Goal: Task Accomplishment & Management: Use online tool/utility

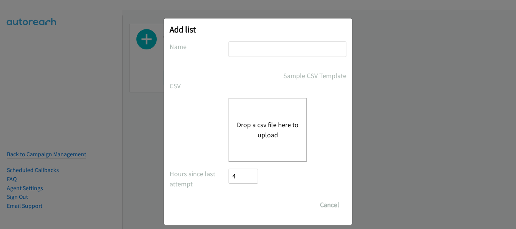
click at [253, 54] on input "text" at bounding box center [287, 49] width 118 height 15
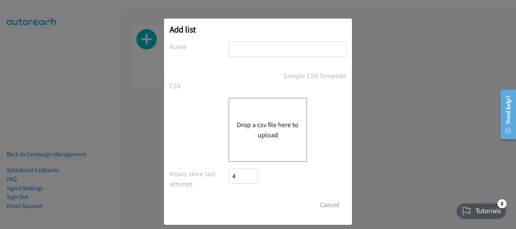
type input "PDK"
click at [246, 131] on button "Drop a csv file here to upload" at bounding box center [268, 130] width 62 height 20
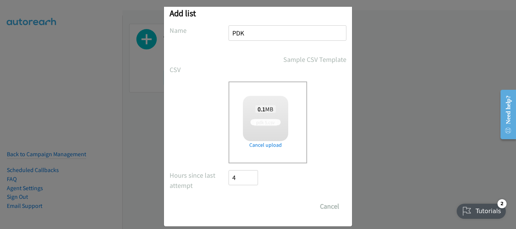
scroll to position [25, 0]
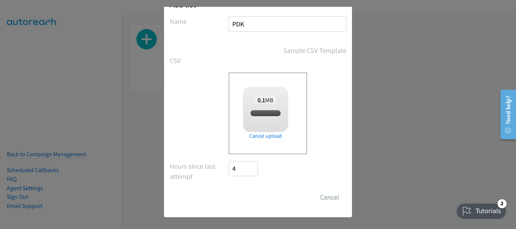
checkbox input "true"
click at [242, 199] on input "Save List" at bounding box center [248, 197] width 40 height 15
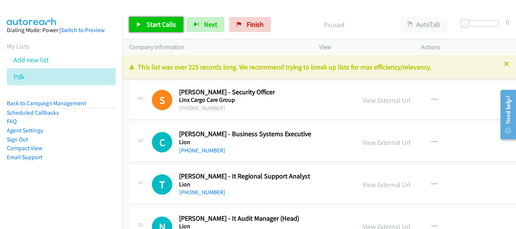
click at [159, 20] on span "Start Calls" at bounding box center [160, 24] width 29 height 9
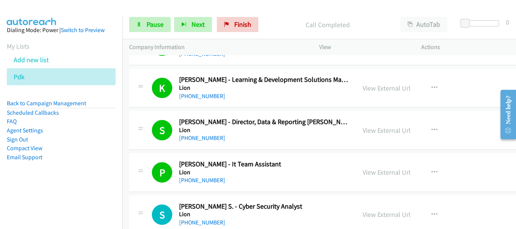
scroll to position [302, 0]
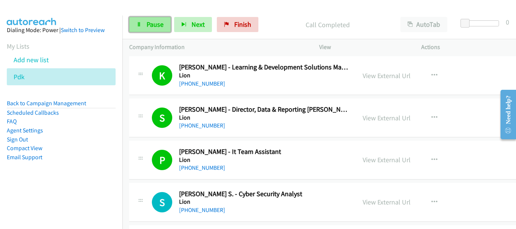
click at [156, 23] on span "Pause" at bounding box center [154, 24] width 17 height 9
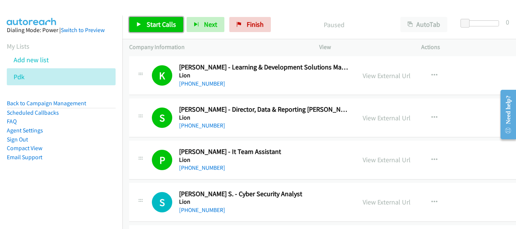
click at [156, 23] on span "Start Calls" at bounding box center [160, 24] width 29 height 9
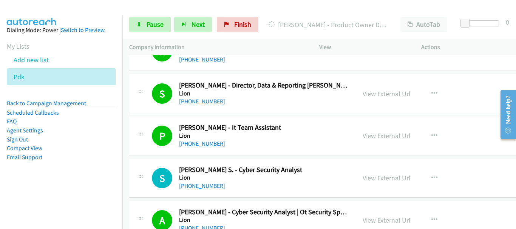
click at [464, 112] on div "S Callback Scheduled Stephen Willis - Director, Data & Reporting Coe Lion Austr…" at bounding box center [341, 93] width 425 height 39
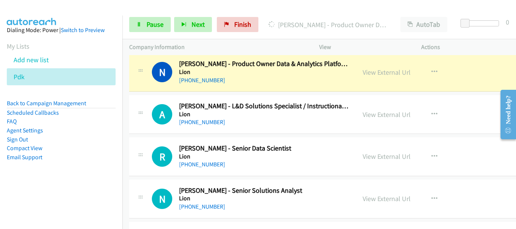
scroll to position [453, 0]
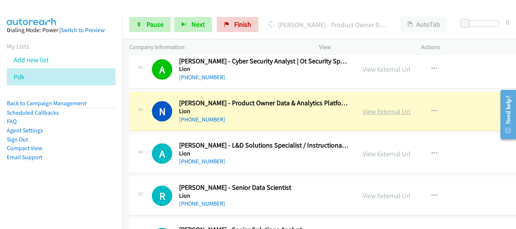
click at [368, 109] on link "View External Url" at bounding box center [386, 111] width 48 height 9
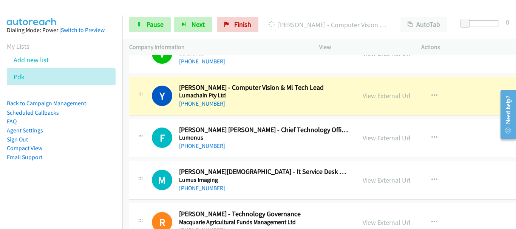
scroll to position [868, 0]
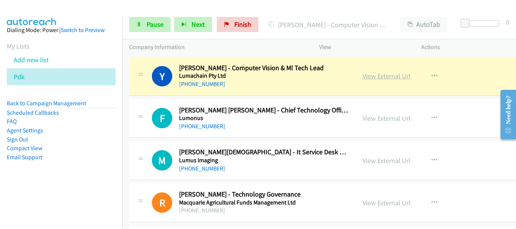
click at [385, 76] on link "View External Url" at bounding box center [386, 76] width 48 height 9
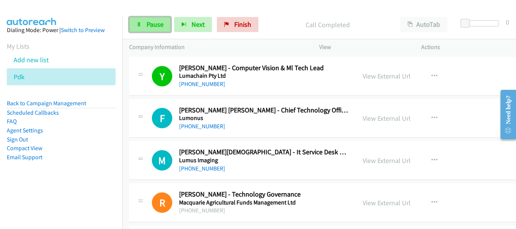
click at [139, 24] on icon at bounding box center [138, 24] width 5 height 5
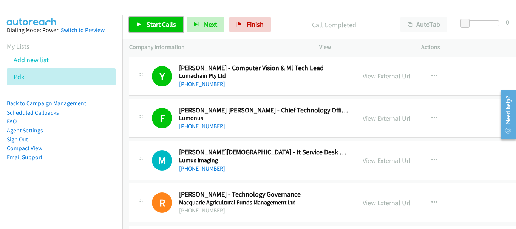
click at [159, 23] on span "Start Calls" at bounding box center [160, 24] width 29 height 9
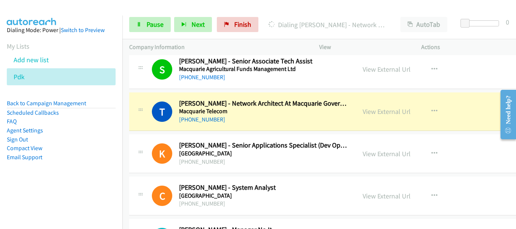
scroll to position [1095, 0]
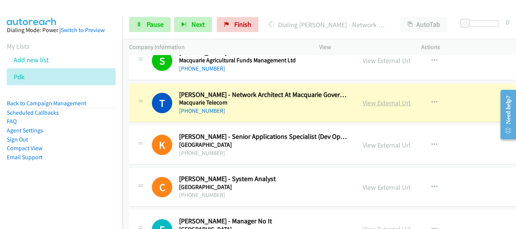
click at [366, 105] on link "View External Url" at bounding box center [386, 103] width 48 height 9
click at [158, 26] on span "Pause" at bounding box center [154, 24] width 17 height 9
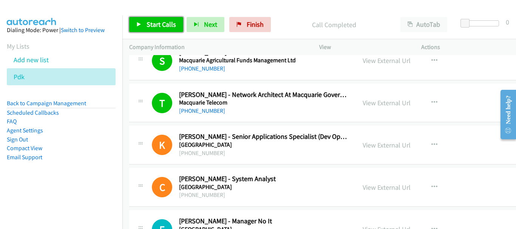
click at [153, 28] on span "Start Calls" at bounding box center [160, 24] width 29 height 9
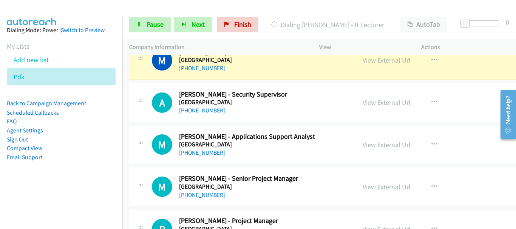
scroll to position [1321, 0]
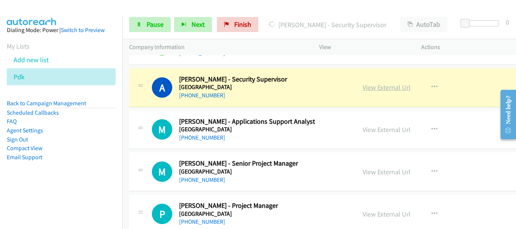
click at [367, 85] on link "View External Url" at bounding box center [386, 87] width 48 height 9
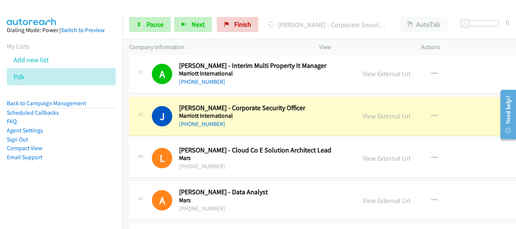
scroll to position [1510, 0]
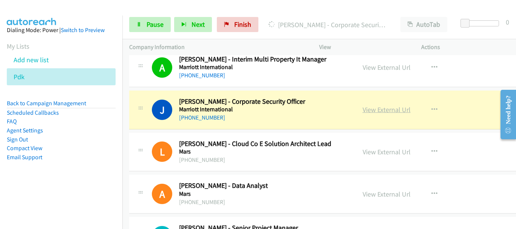
click at [383, 110] on link "View External Url" at bounding box center [386, 109] width 48 height 9
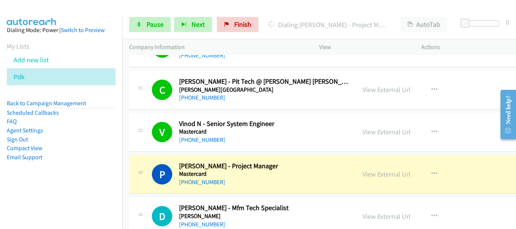
scroll to position [1736, 0]
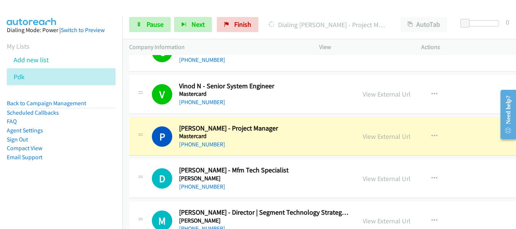
drag, startPoint x: 85, startPoint y: 14, endPoint x: 142, endPoint y: 70, distance: 79.8
click at [85, 14] on div at bounding box center [254, 14] width 509 height 29
click at [382, 139] on link "View External Url" at bounding box center [386, 136] width 48 height 9
click at [149, 25] on span "Pause" at bounding box center [154, 24] width 17 height 9
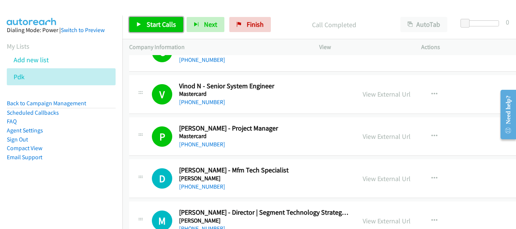
click at [149, 28] on span "Start Calls" at bounding box center [160, 24] width 29 height 9
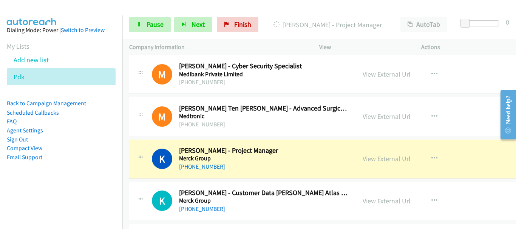
scroll to position [2001, 0]
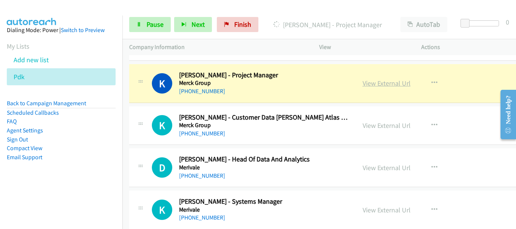
drag, startPoint x: 371, startPoint y: 81, endPoint x: 357, endPoint y: 86, distance: 14.1
click at [371, 81] on link "View External Url" at bounding box center [386, 83] width 48 height 9
click at [149, 22] on span "Pause" at bounding box center [154, 24] width 17 height 9
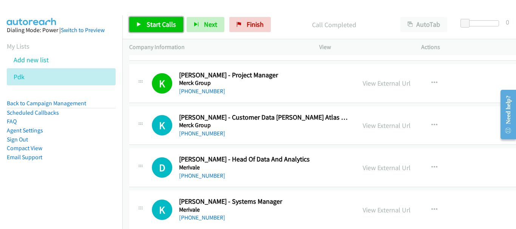
click at [154, 27] on span "Start Calls" at bounding box center [160, 24] width 29 height 9
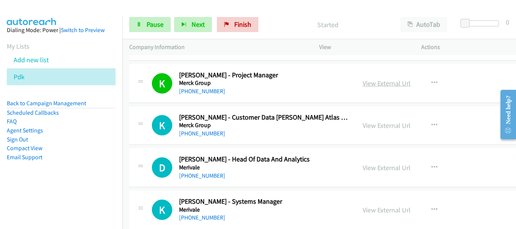
click at [384, 82] on link "View External Url" at bounding box center [386, 83] width 48 height 9
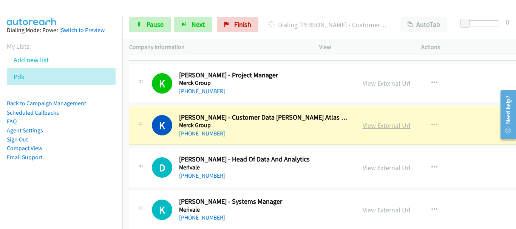
click at [371, 128] on link "View External Url" at bounding box center [386, 125] width 48 height 9
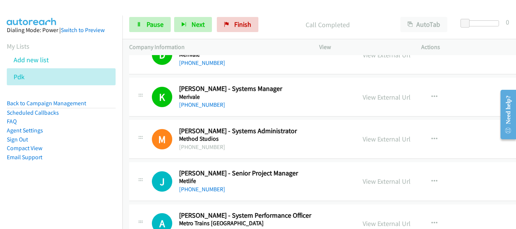
scroll to position [2114, 0]
click at [152, 26] on span "Pause" at bounding box center [154, 24] width 17 height 9
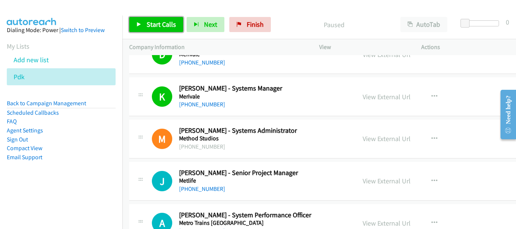
click at [137, 22] on icon at bounding box center [138, 24] width 5 height 5
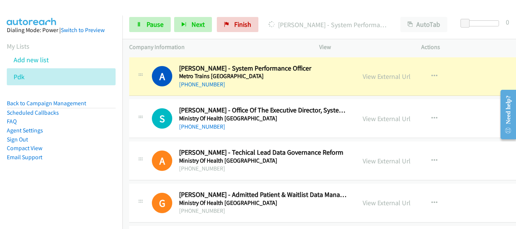
scroll to position [2265, 0]
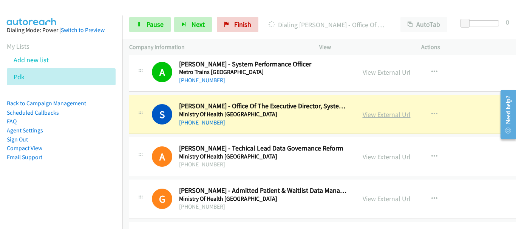
click at [362, 117] on link "View External Url" at bounding box center [386, 114] width 48 height 9
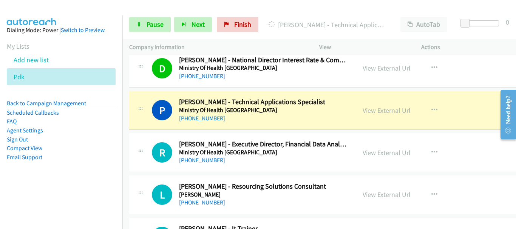
scroll to position [2491, 0]
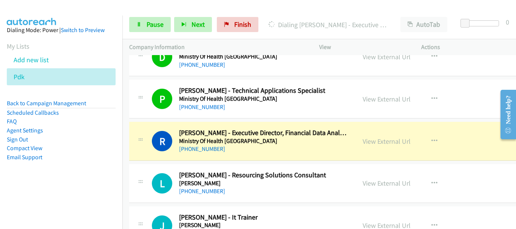
click at [462, 149] on div "View External Url View External Url Schedule/Manage Callback Start Calls Here R…" at bounding box center [416, 141] width 120 height 25
drag, startPoint x: 373, startPoint y: 137, endPoint x: 214, endPoint y: 229, distance: 183.0
click at [384, 144] on link "View External Url" at bounding box center [386, 141] width 48 height 9
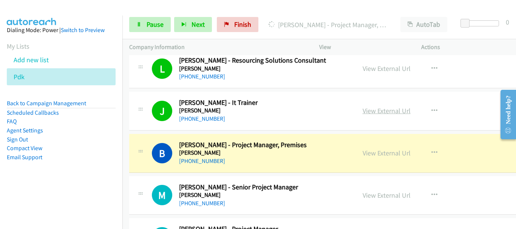
scroll to position [2642, 0]
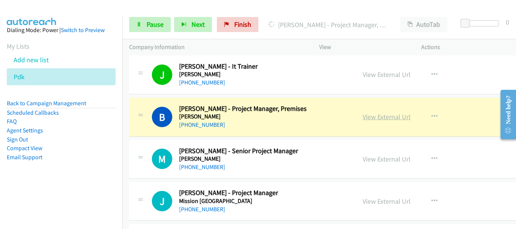
click at [383, 117] on link "View External Url" at bounding box center [386, 116] width 48 height 9
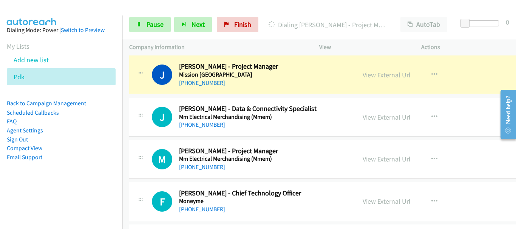
scroll to position [2756, 0]
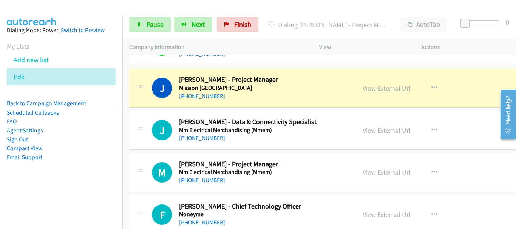
click at [375, 86] on link "View External Url" at bounding box center [386, 88] width 48 height 9
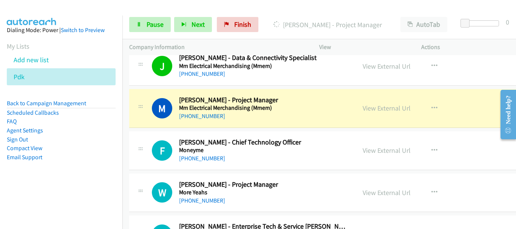
scroll to position [2831, 0]
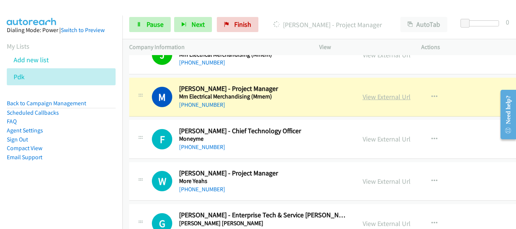
click at [380, 98] on link "View External Url" at bounding box center [386, 96] width 48 height 9
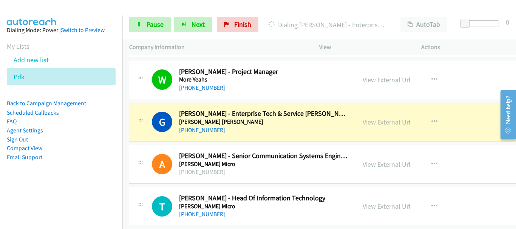
scroll to position [2944, 0]
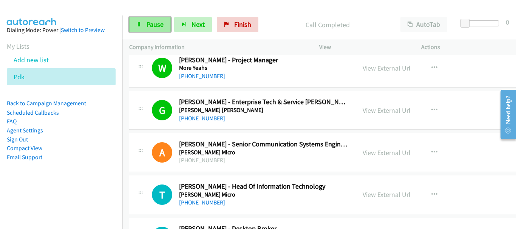
click at [148, 22] on span "Pause" at bounding box center [154, 24] width 17 height 9
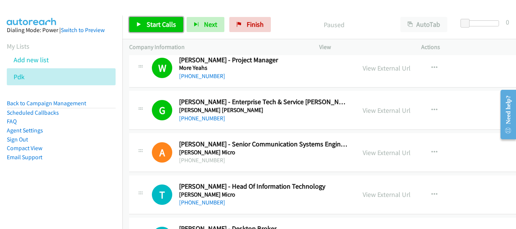
click at [155, 28] on span "Start Calls" at bounding box center [160, 24] width 29 height 9
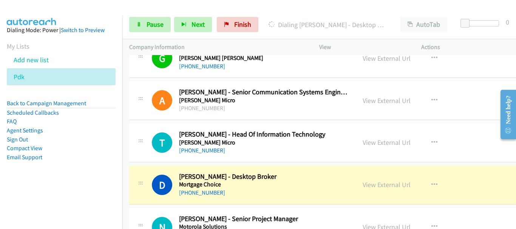
scroll to position [3058, 0]
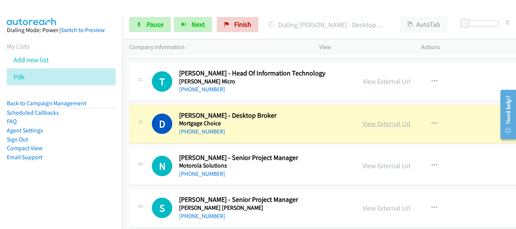
click at [373, 122] on link "View External Url" at bounding box center [386, 123] width 48 height 9
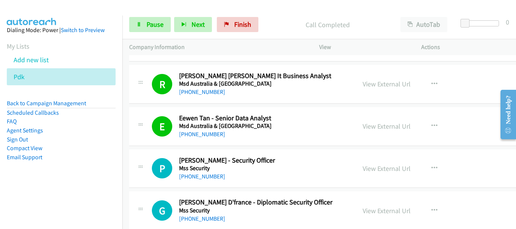
scroll to position [3322, 0]
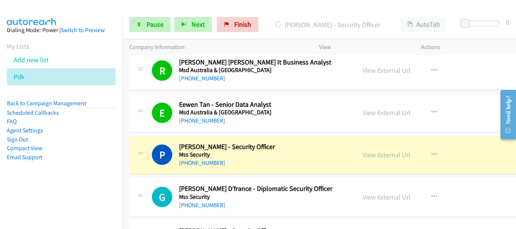
drag, startPoint x: 35, startPoint y: 6, endPoint x: 227, endPoint y: 158, distance: 244.3
click at [35, 6] on img at bounding box center [31, 13] width 57 height 26
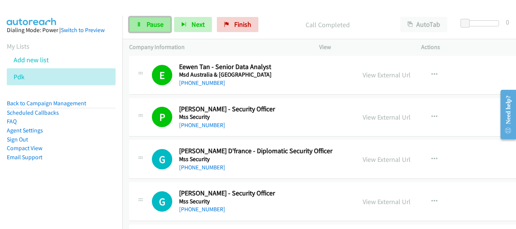
click at [139, 25] on icon at bounding box center [138, 24] width 5 height 5
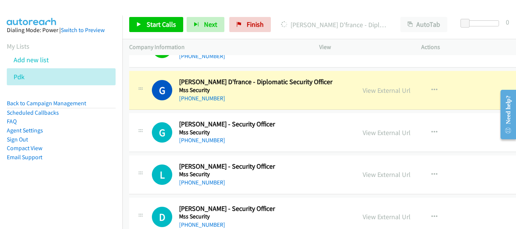
scroll to position [3435, 0]
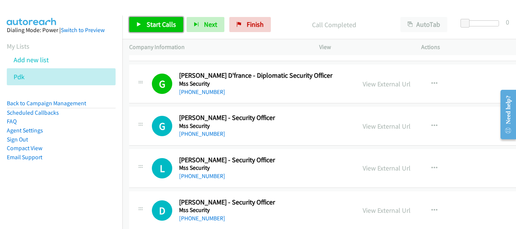
click at [166, 24] on span "Start Calls" at bounding box center [160, 24] width 29 height 9
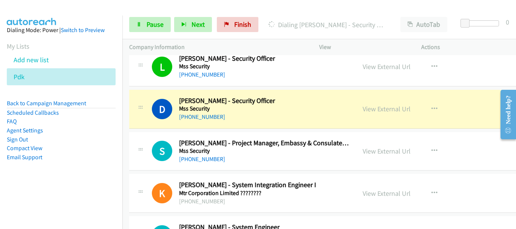
scroll to position [3548, 0]
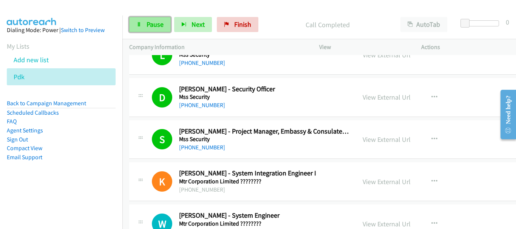
click at [143, 23] on link "Pause" at bounding box center [150, 24] width 42 height 15
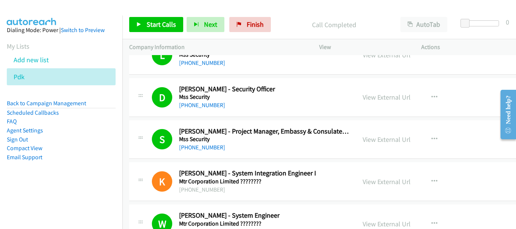
click at [49, 12] on img at bounding box center [31, 13] width 57 height 26
click at [164, 26] on span "Start Calls" at bounding box center [160, 24] width 29 height 9
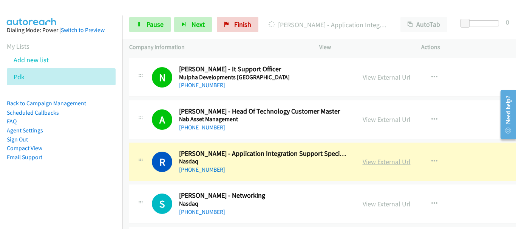
scroll to position [3813, 0]
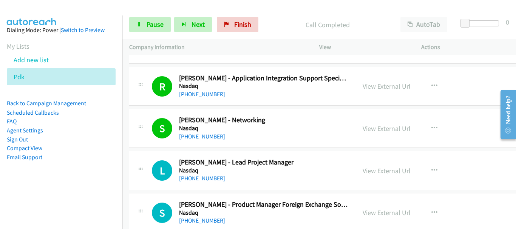
click at [277, 153] on div "L Callback Scheduled Lynn Zhu - Lead Project Manager Nasdaq Australia/Sydney +6…" at bounding box center [341, 170] width 425 height 39
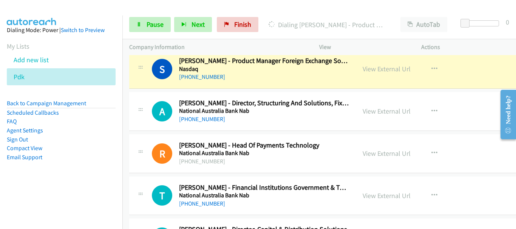
scroll to position [3964, 0]
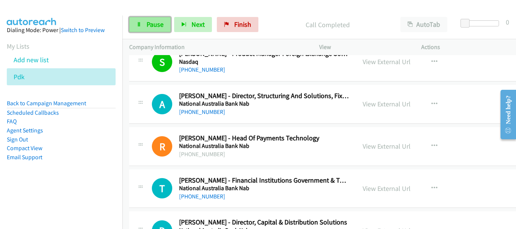
click at [154, 29] on link "Pause" at bounding box center [150, 24] width 42 height 15
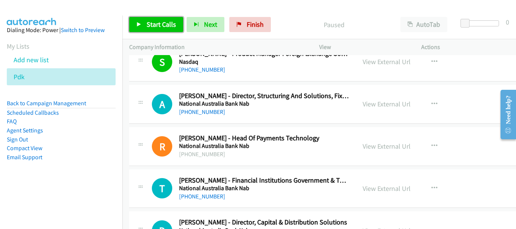
click at [149, 24] on span "Start Calls" at bounding box center [160, 24] width 29 height 9
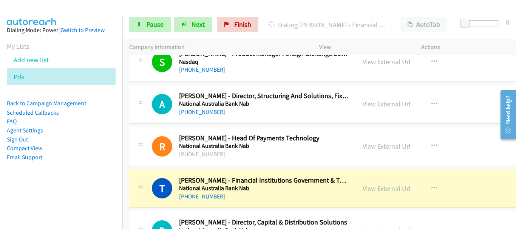
scroll to position [4039, 0]
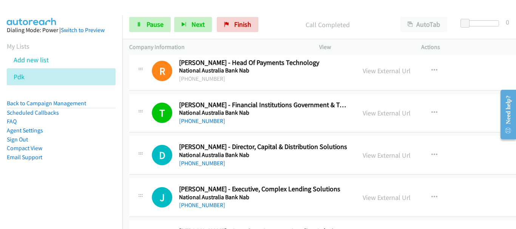
click at [55, 6] on img at bounding box center [31, 13] width 57 height 26
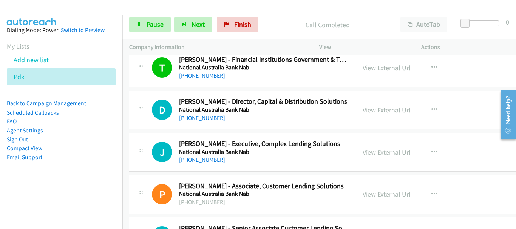
scroll to position [4115, 0]
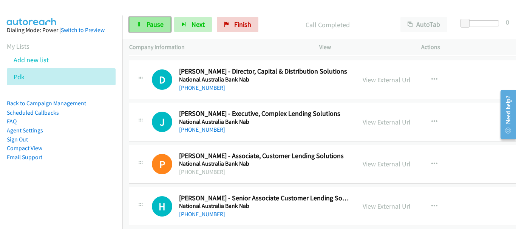
click at [146, 25] on span "Pause" at bounding box center [154, 24] width 17 height 9
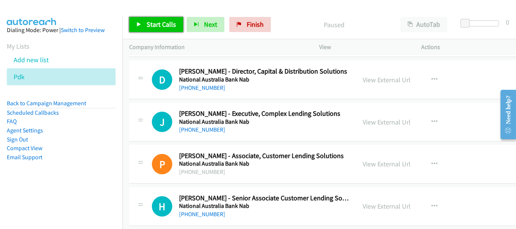
click at [139, 25] on icon at bounding box center [138, 24] width 5 height 5
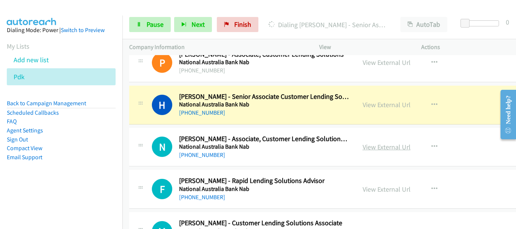
scroll to position [4228, 0]
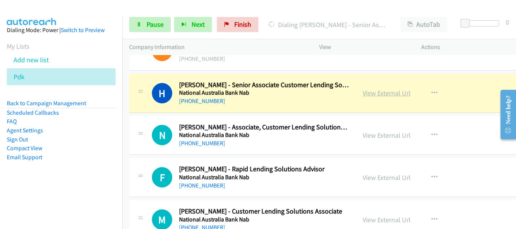
click at [376, 97] on link "View External Url" at bounding box center [386, 93] width 48 height 9
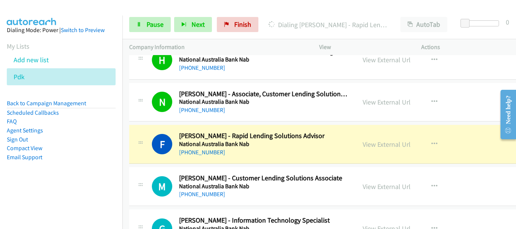
scroll to position [4303, 0]
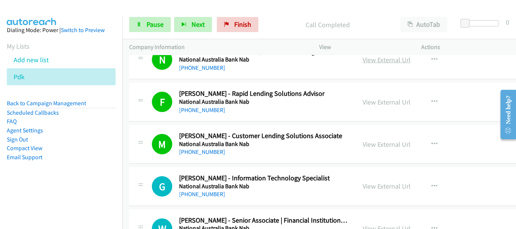
drag, startPoint x: 458, startPoint y: 72, endPoint x: 376, endPoint y: 59, distance: 82.2
click at [458, 72] on div "N Callback Scheduled Niki Lim - Associate, Customer Lending Solutions, Nab Comm…" at bounding box center [341, 60] width 425 height 39
click at [155, 23] on span "Pause" at bounding box center [154, 24] width 17 height 9
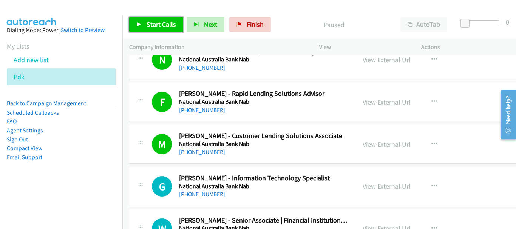
click at [166, 29] on link "Start Calls" at bounding box center [156, 24] width 54 height 15
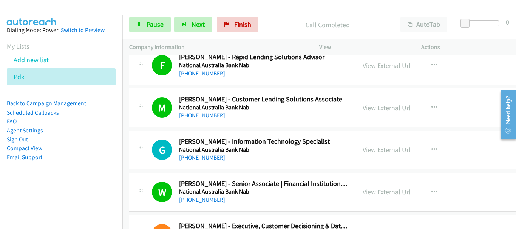
scroll to position [4417, 0]
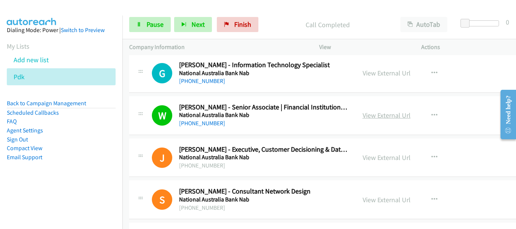
click at [370, 112] on link "View External Url" at bounding box center [386, 115] width 48 height 9
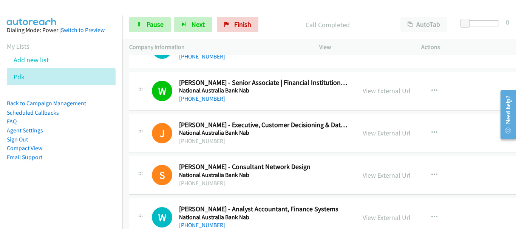
scroll to position [4454, 0]
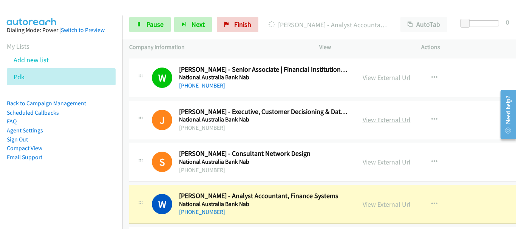
click at [379, 120] on link "View External Url" at bounding box center [386, 120] width 48 height 9
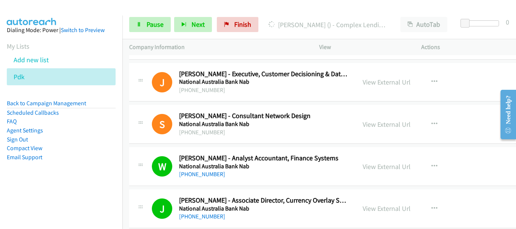
scroll to position [4643, 0]
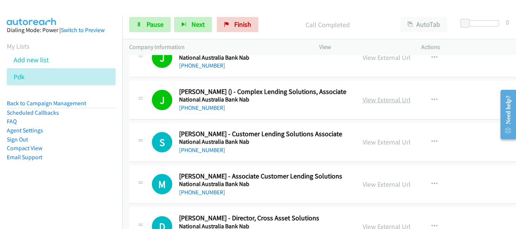
click at [376, 102] on link "View External Url" at bounding box center [386, 100] width 48 height 9
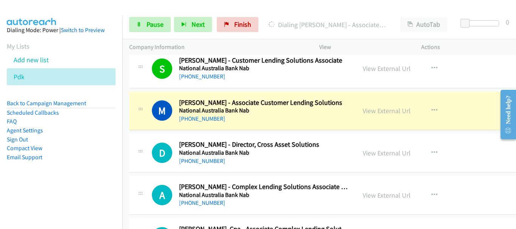
scroll to position [4719, 0]
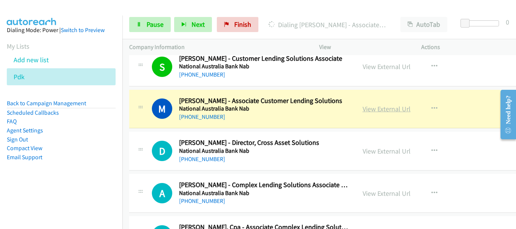
click at [366, 112] on link "View External Url" at bounding box center [386, 109] width 48 height 9
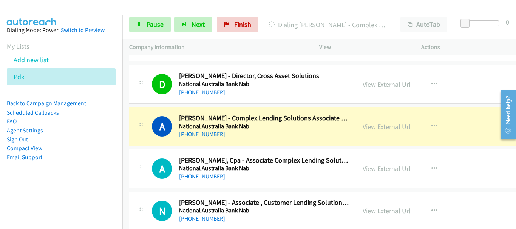
scroll to position [4794, 0]
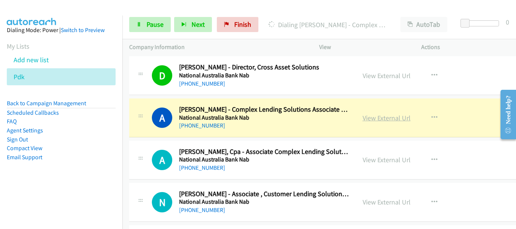
click at [365, 120] on link "View External Url" at bounding box center [386, 118] width 48 height 9
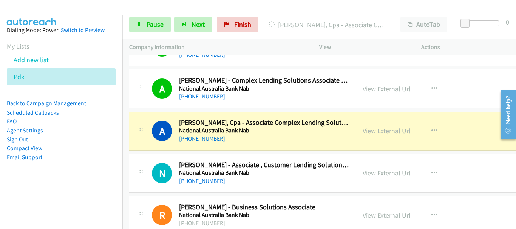
scroll to position [4832, 0]
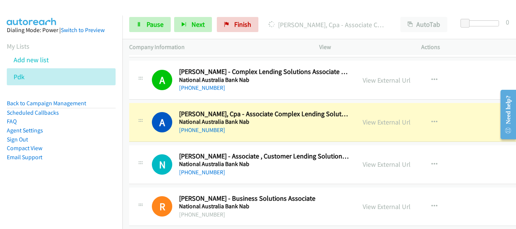
drag, startPoint x: 70, startPoint y: 9, endPoint x: 85, endPoint y: 35, distance: 30.6
click at [70, 9] on div at bounding box center [254, 14] width 509 height 29
click at [371, 120] on link "View External Url" at bounding box center [386, 122] width 48 height 9
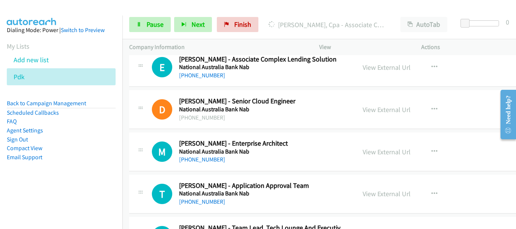
scroll to position [5436, 0]
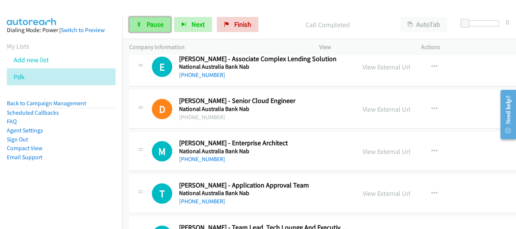
click at [151, 21] on span "Pause" at bounding box center [154, 24] width 17 height 9
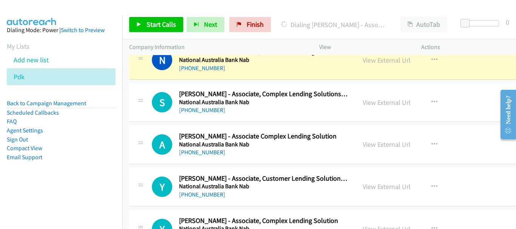
scroll to position [4983, 0]
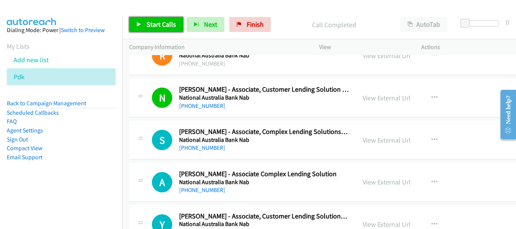
click at [156, 28] on span "Start Calls" at bounding box center [160, 24] width 29 height 9
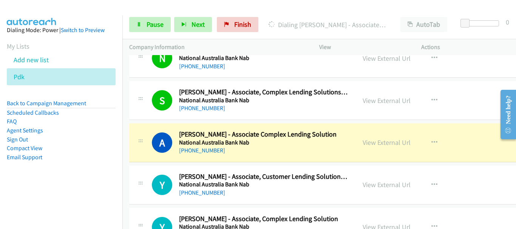
scroll to position [5058, 0]
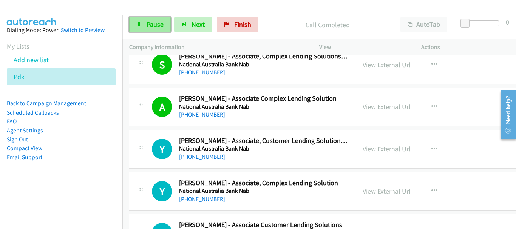
click at [152, 25] on span "Pause" at bounding box center [154, 24] width 17 height 9
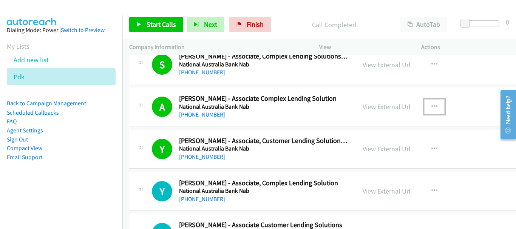
click at [431, 109] on icon "button" at bounding box center [434, 107] width 6 height 6
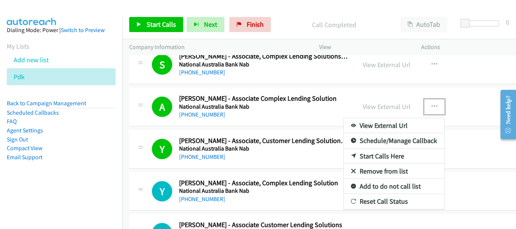
click at [387, 174] on link "Remove from list" at bounding box center [394, 171] width 100 height 15
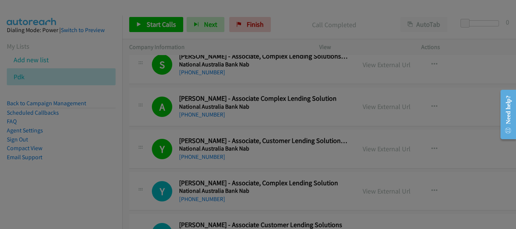
click at [428, 62] on div at bounding box center [258, 114] width 516 height 229
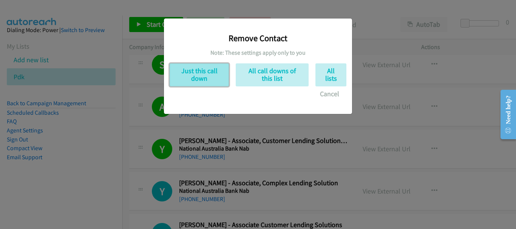
click at [194, 69] on button "Just this call down" at bounding box center [198, 74] width 59 height 23
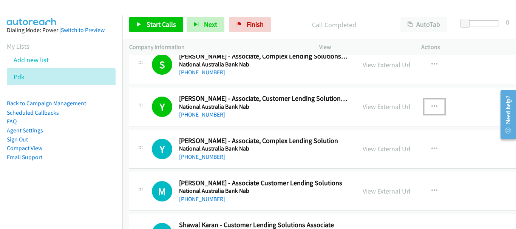
click at [424, 106] on button "button" at bounding box center [434, 106] width 20 height 15
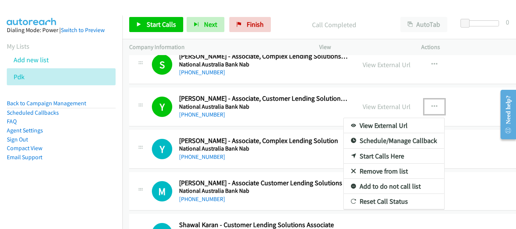
click at [374, 170] on link "Remove from list" at bounding box center [394, 171] width 100 height 15
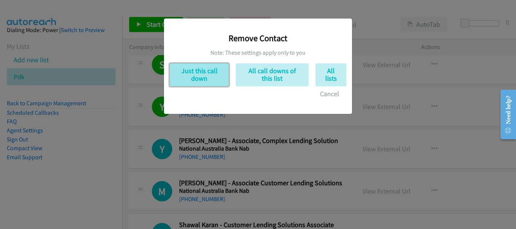
click at [217, 81] on button "Just this call down" at bounding box center [198, 74] width 59 height 23
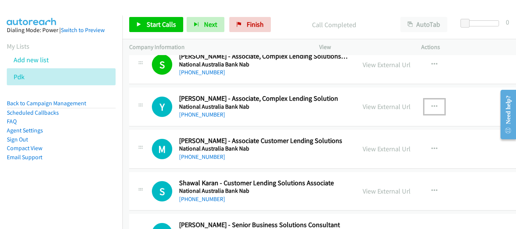
drag, startPoint x: 427, startPoint y: 104, endPoint x: 225, endPoint y: 123, distance: 202.9
click at [431, 104] on icon "button" at bounding box center [434, 107] width 6 height 6
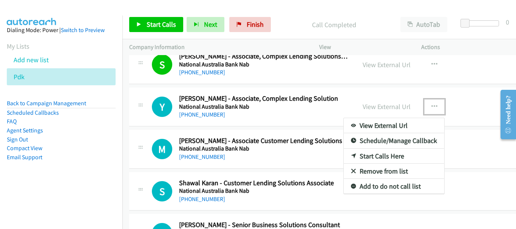
click at [369, 171] on link "Remove from list" at bounding box center [394, 171] width 100 height 15
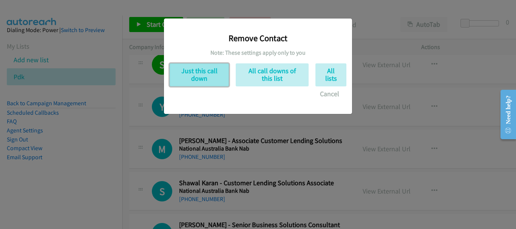
click at [205, 79] on button "Just this call down" at bounding box center [198, 74] width 59 height 23
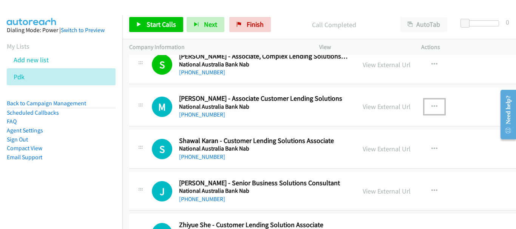
click at [431, 107] on icon "button" at bounding box center [434, 107] width 6 height 6
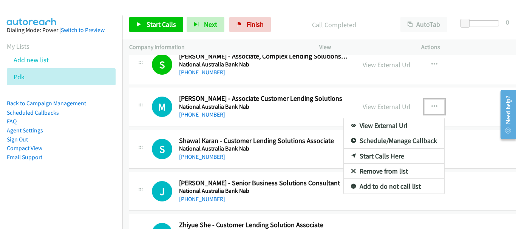
click at [374, 172] on link "Remove from list" at bounding box center [394, 171] width 100 height 15
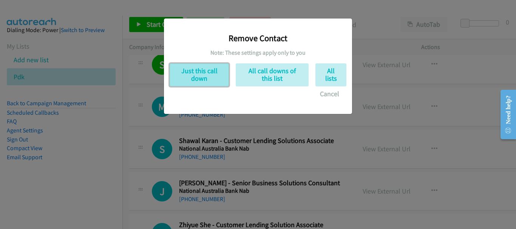
drag, startPoint x: 216, startPoint y: 78, endPoint x: 223, endPoint y: 83, distance: 9.1
click at [216, 79] on button "Just this call down" at bounding box center [198, 74] width 59 height 23
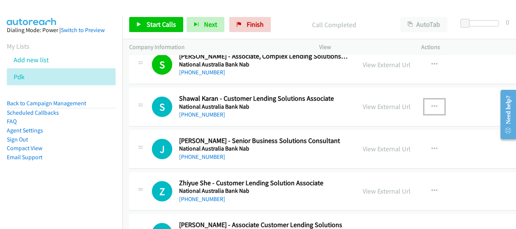
drag, startPoint x: 423, startPoint y: 106, endPoint x: 371, endPoint y: 119, distance: 53.3
click at [431, 107] on icon "button" at bounding box center [434, 107] width 6 height 6
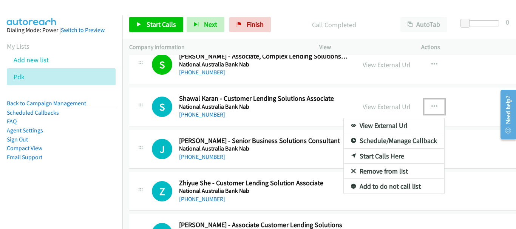
click at [366, 168] on link "Remove from list" at bounding box center [394, 171] width 100 height 15
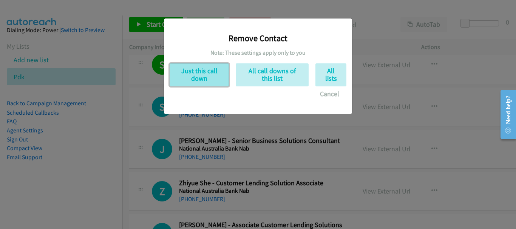
click at [194, 80] on button "Just this call down" at bounding box center [198, 74] width 59 height 23
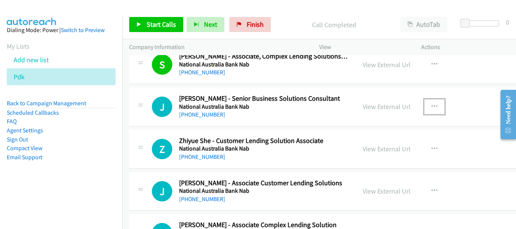
click at [429, 103] on button "button" at bounding box center [434, 106] width 20 height 15
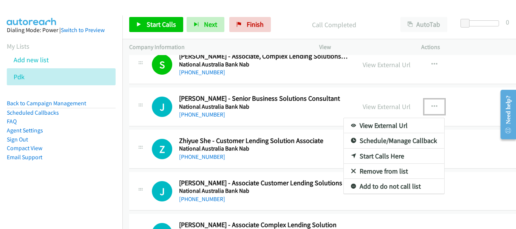
click at [387, 169] on link "Remove from list" at bounding box center [394, 171] width 100 height 15
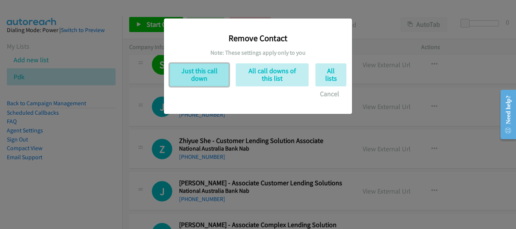
click at [184, 73] on button "Just this call down" at bounding box center [198, 74] width 59 height 23
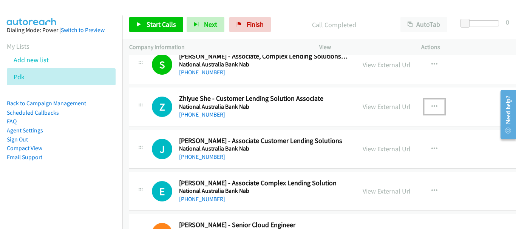
click at [431, 107] on icon "button" at bounding box center [434, 107] width 6 height 6
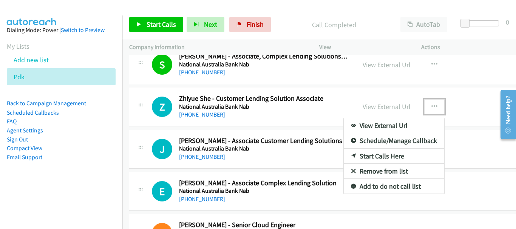
click at [380, 168] on link "Remove from list" at bounding box center [394, 171] width 100 height 15
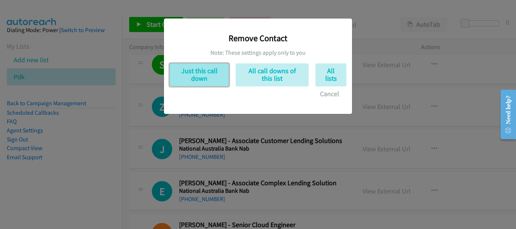
click at [184, 81] on button "Just this call down" at bounding box center [198, 74] width 59 height 23
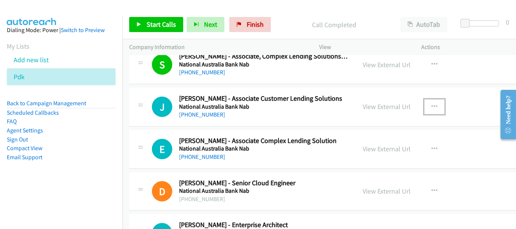
click at [425, 102] on button "button" at bounding box center [434, 106] width 20 height 15
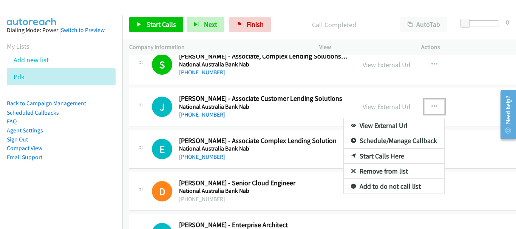
click at [373, 169] on link "Remove from list" at bounding box center [394, 171] width 100 height 15
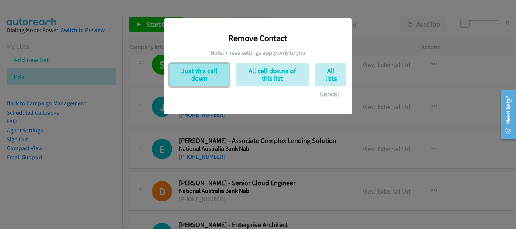
click at [200, 78] on button "Just this call down" at bounding box center [198, 74] width 59 height 23
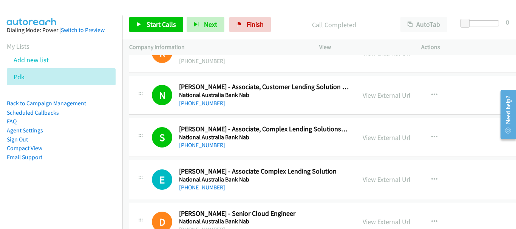
scroll to position [4983, 0]
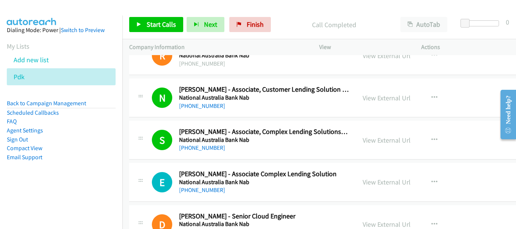
click at [424, 108] on div "View External Url View External Url Schedule/Manage Callback Start Calls Here R…" at bounding box center [416, 97] width 120 height 25
click at [431, 99] on icon "button" at bounding box center [434, 98] width 6 height 6
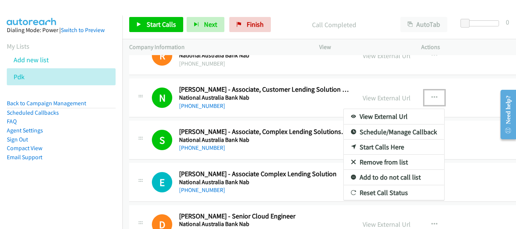
click at [376, 164] on link "Remove from list" at bounding box center [394, 162] width 100 height 15
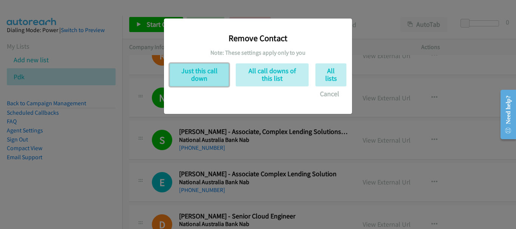
click at [201, 80] on button "Just this call down" at bounding box center [198, 74] width 59 height 23
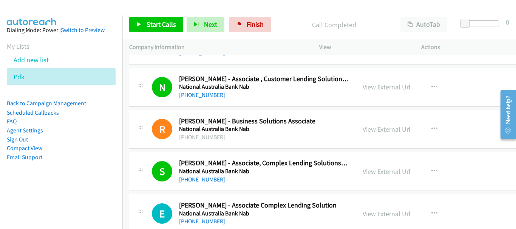
scroll to position [4907, 0]
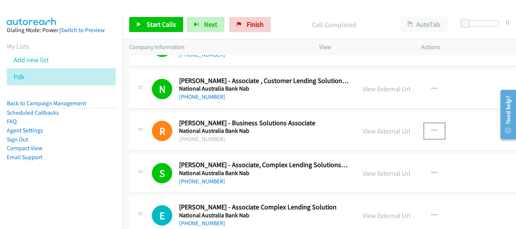
click at [428, 131] on button "button" at bounding box center [434, 130] width 20 height 15
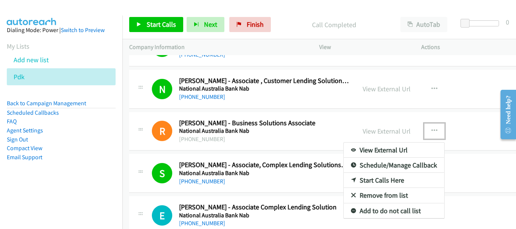
click at [375, 192] on link "Remove from list" at bounding box center [394, 195] width 100 height 15
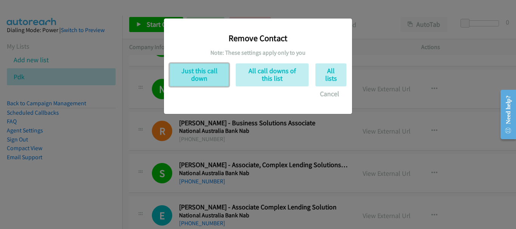
click at [217, 75] on button "Just this call down" at bounding box center [198, 74] width 59 height 23
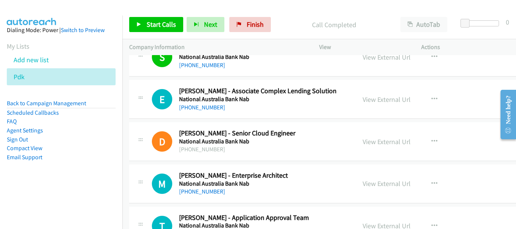
scroll to position [4983, 0]
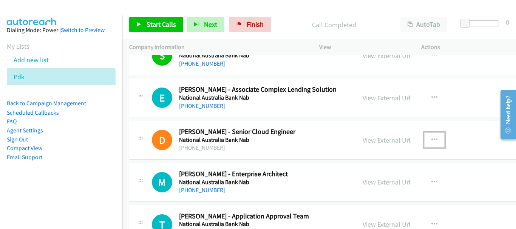
click at [431, 140] on icon "button" at bounding box center [434, 140] width 6 height 6
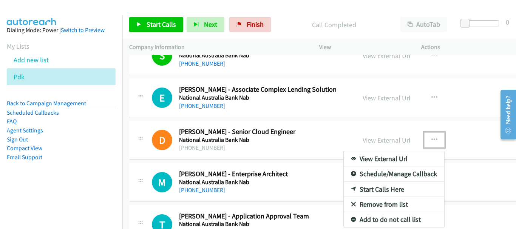
click at [382, 191] on link "Start Calls Here" at bounding box center [394, 189] width 100 height 15
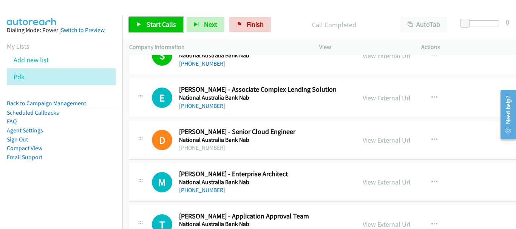
click at [154, 20] on span "Start Calls" at bounding box center [160, 24] width 29 height 9
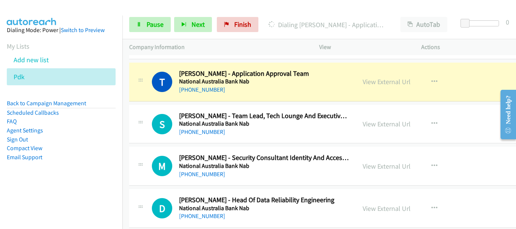
scroll to position [5134, 0]
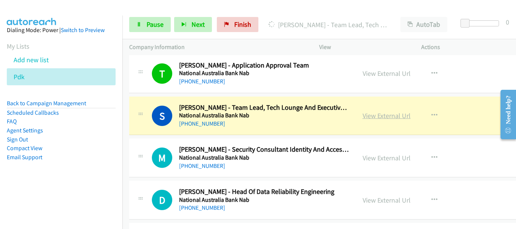
click at [376, 116] on link "View External Url" at bounding box center [386, 115] width 48 height 9
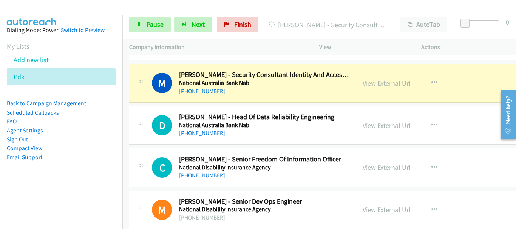
scroll to position [5209, 0]
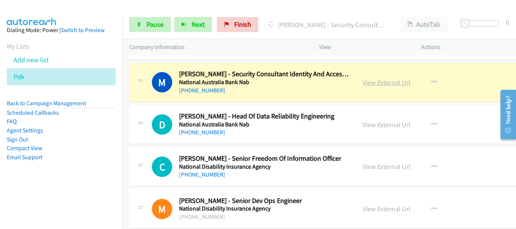
click at [362, 85] on link "View External Url" at bounding box center [386, 82] width 48 height 9
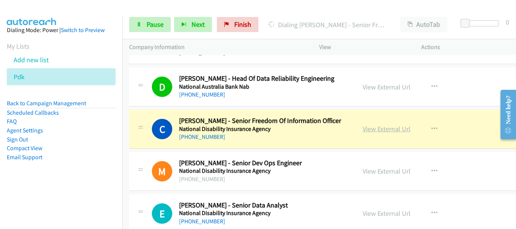
click at [374, 130] on link "View External Url" at bounding box center [386, 129] width 48 height 9
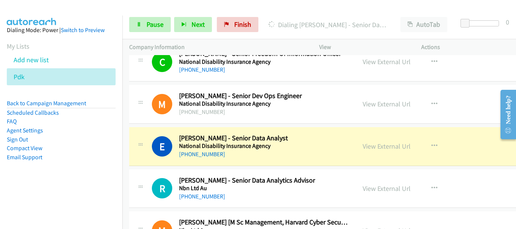
scroll to position [5323, 0]
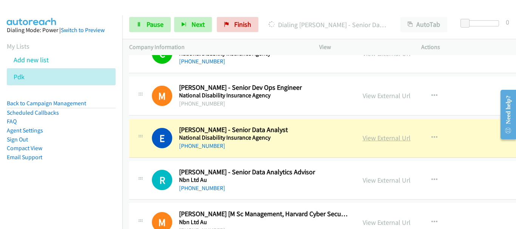
click at [372, 140] on link "View External Url" at bounding box center [386, 138] width 48 height 9
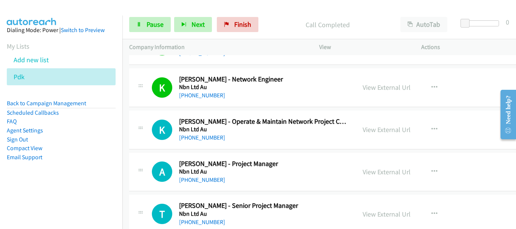
scroll to position [6040, 0]
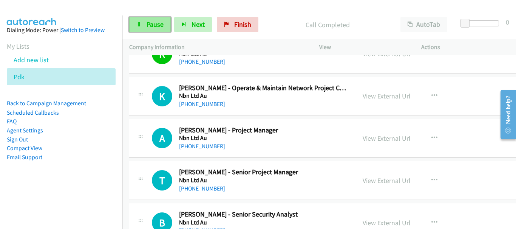
click at [152, 26] on span "Pause" at bounding box center [154, 24] width 17 height 9
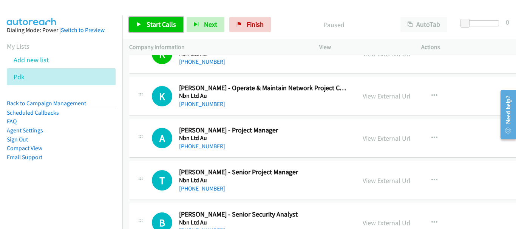
click at [160, 23] on span "Start Calls" at bounding box center [160, 24] width 29 height 9
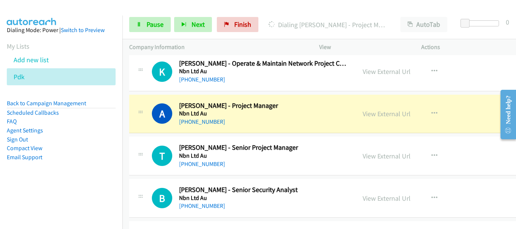
scroll to position [6078, 0]
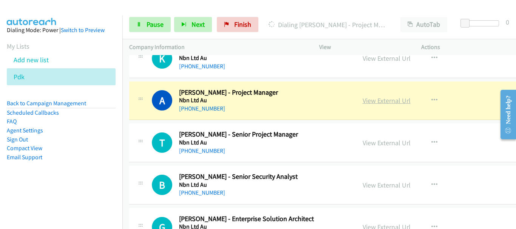
click at [371, 100] on link "View External Url" at bounding box center [386, 100] width 48 height 9
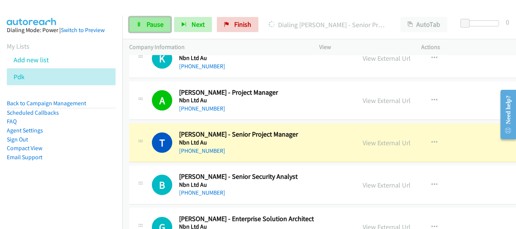
click at [135, 22] on link "Pause" at bounding box center [150, 24] width 42 height 15
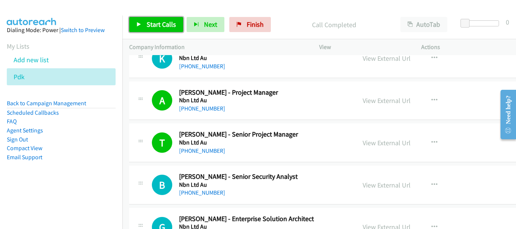
click at [160, 22] on span "Start Calls" at bounding box center [160, 24] width 29 height 9
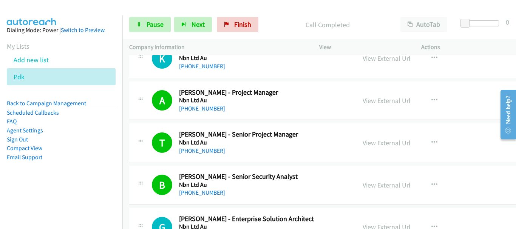
click at [52, 11] on img at bounding box center [31, 13] width 57 height 26
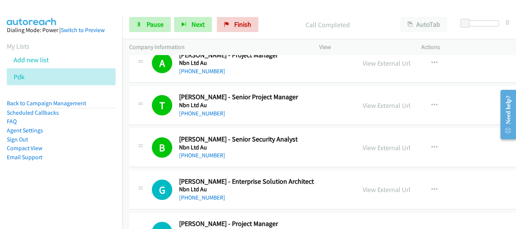
scroll to position [6153, 0]
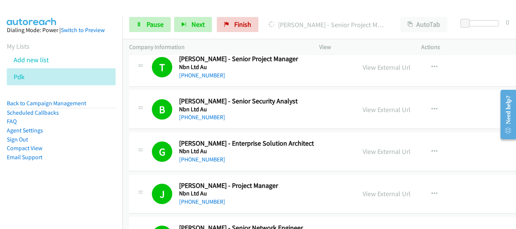
click at [454, 67] on div "View External Url View External Url Schedule/Manage Callback Start Calls Here R…" at bounding box center [416, 67] width 120 height 25
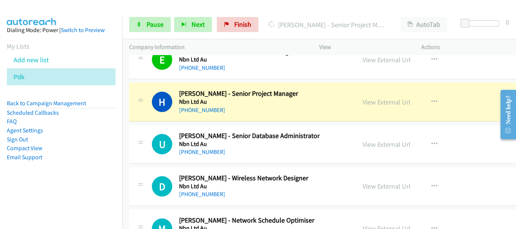
scroll to position [6342, 0]
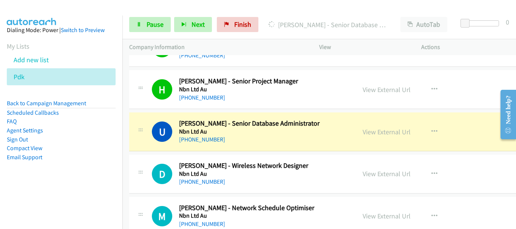
click at [73, 19] on aside "Dialing Mode: Power | Switch to Preview My Lists Add new list Pdk Back to Campa…" at bounding box center [61, 105] width 122 height 180
click at [141, 22] on icon at bounding box center [138, 24] width 5 height 5
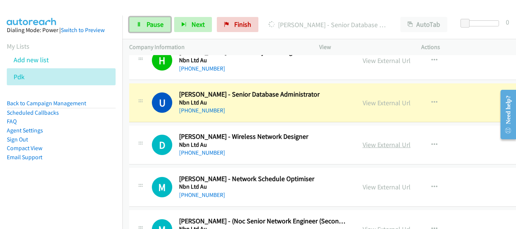
scroll to position [6380, 0]
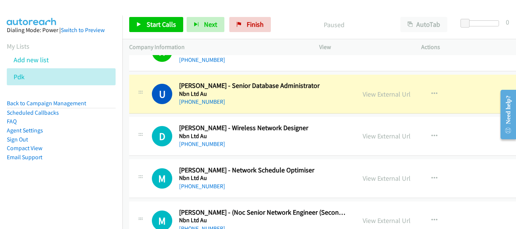
drag, startPoint x: 381, startPoint y: 98, endPoint x: 269, endPoint y: 82, distance: 112.8
click at [381, 92] on link "View External Url" at bounding box center [386, 94] width 48 height 9
